Goal: Check status

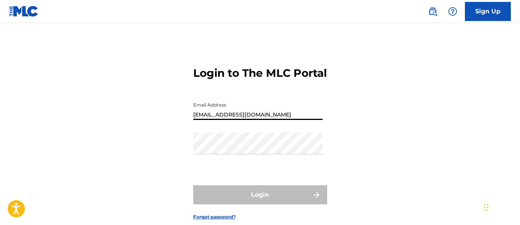
type input "[EMAIL_ADDRESS][DOMAIN_NAME]"
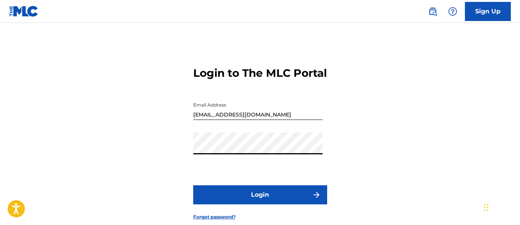
click at [260, 205] on button "Login" at bounding box center [260, 195] width 134 height 19
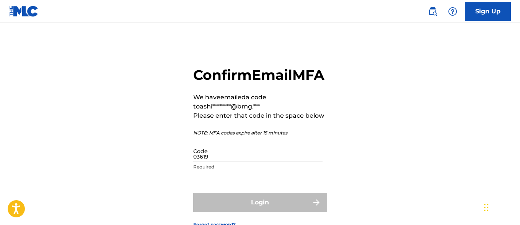
type input "036196"
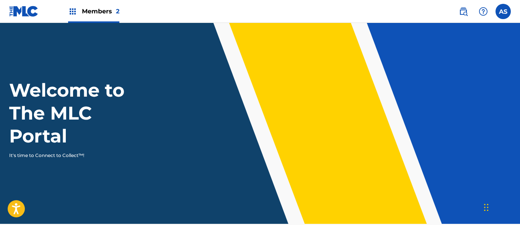
click at [73, 11] on img at bounding box center [72, 11] width 9 height 9
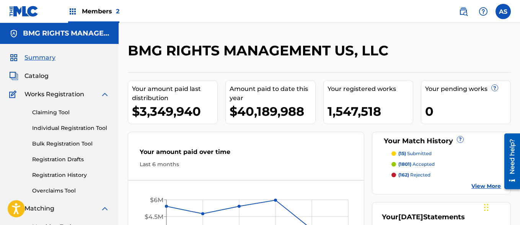
scroll to position [166, 0]
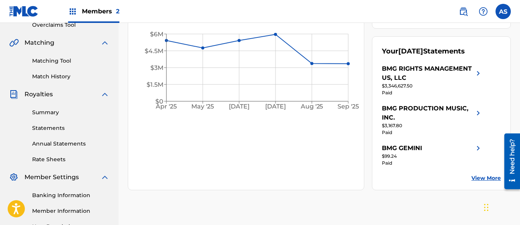
click at [71, 113] on link "Summary" at bounding box center [70, 113] width 77 height 8
